Goal: Information Seeking & Learning: Understand process/instructions

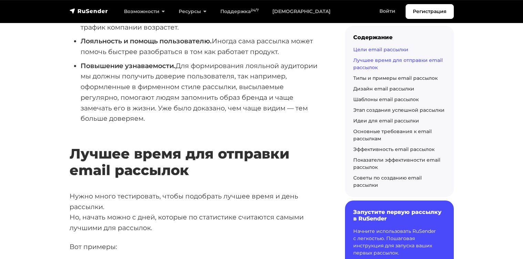
scroll to position [232, 0]
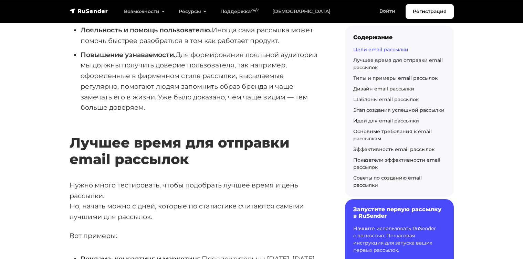
click at [363, 214] on h6 "Запустите первую рассылку в RuSender" at bounding box center [399, 212] width 92 height 13
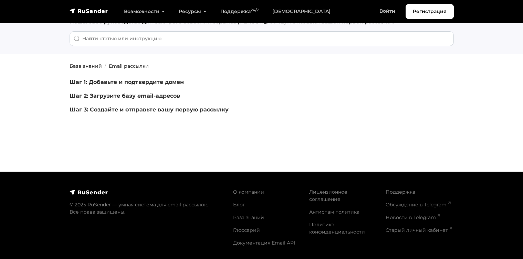
scroll to position [51, 0]
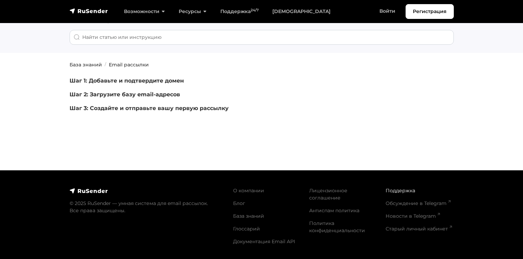
click at [388, 188] on link "Поддержка" at bounding box center [400, 191] width 30 height 6
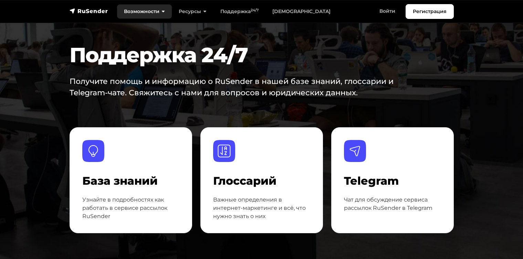
scroll to position [3, 0]
